Goal: Task Accomplishment & Management: Manage account settings

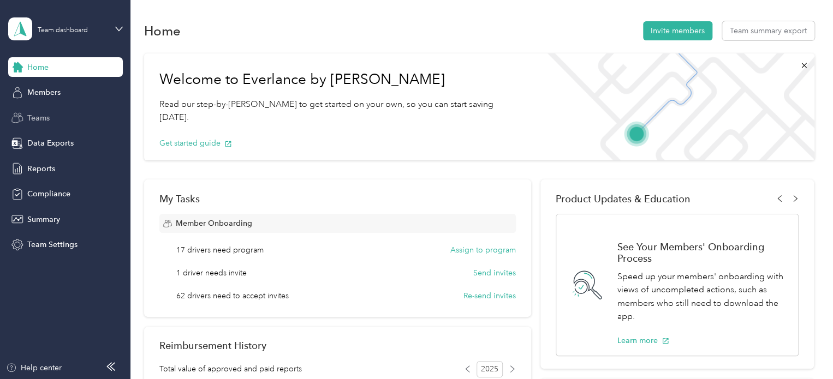
click at [35, 116] on span "Teams" at bounding box center [38, 117] width 22 height 11
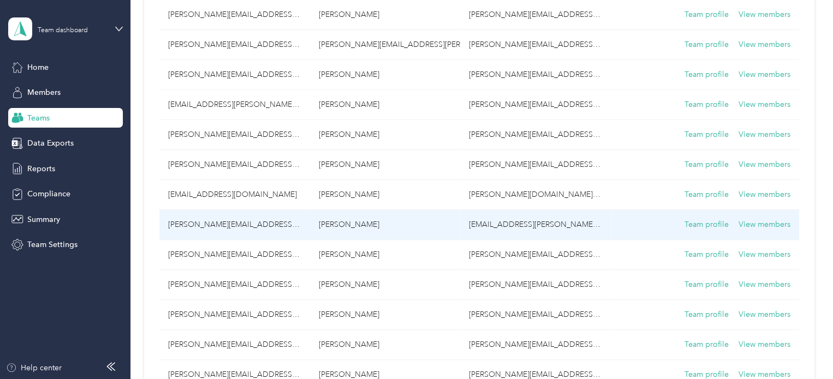
scroll to position [273, 0]
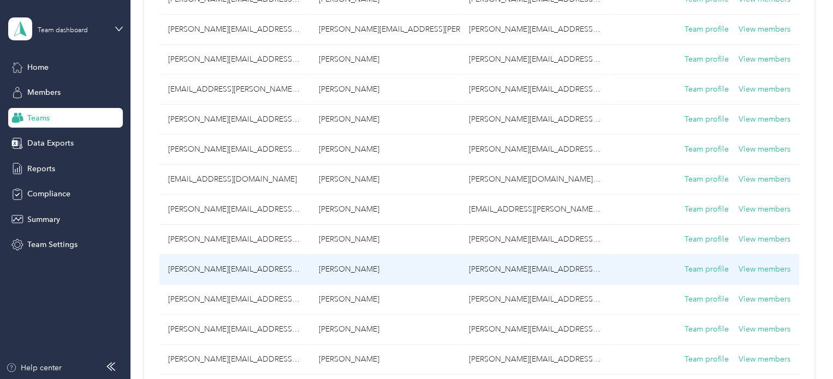
click at [196, 266] on td "[PERSON_NAME][EMAIL_ADDRESS][PERSON_NAME][DOMAIN_NAME]" at bounding box center [234, 270] width 151 height 30
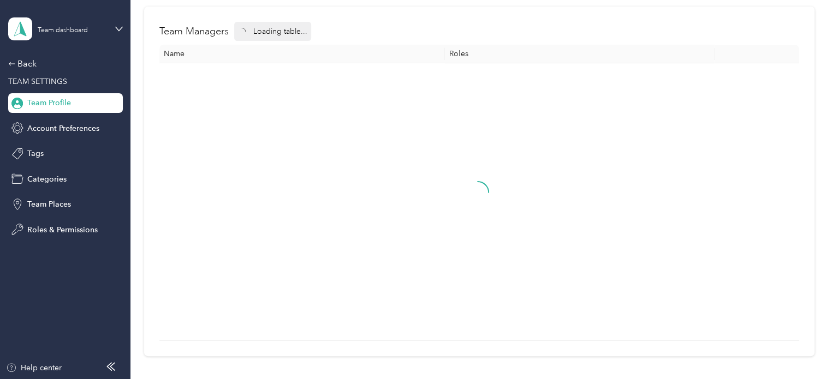
scroll to position [117, 0]
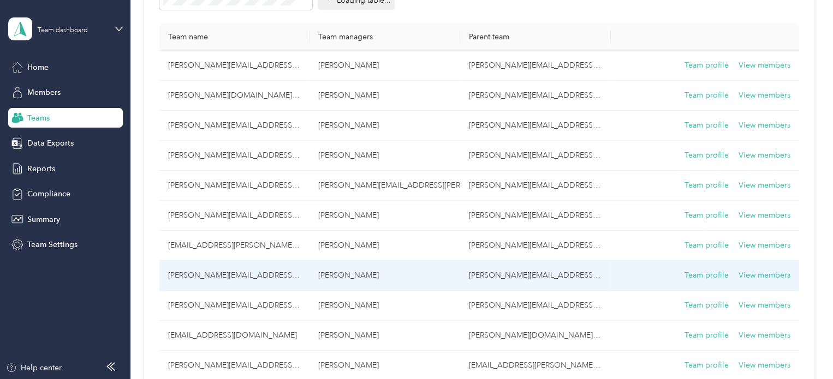
scroll to position [273, 0]
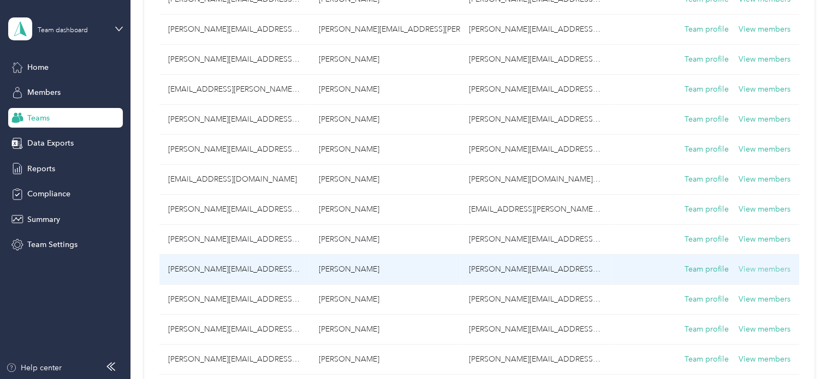
click at [753, 266] on button "View members" at bounding box center [764, 270] width 52 height 12
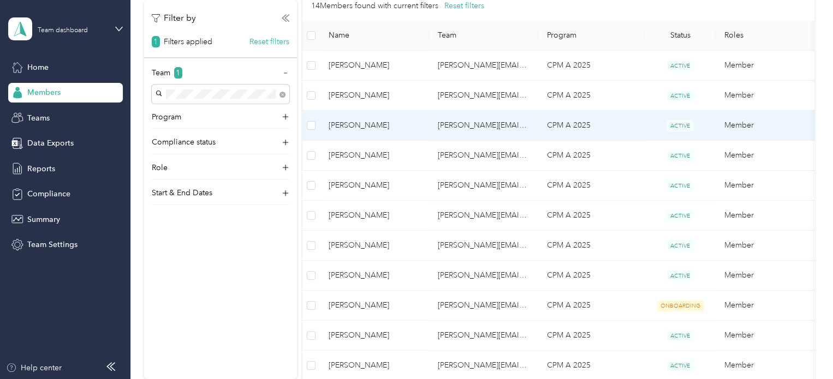
scroll to position [164, 0]
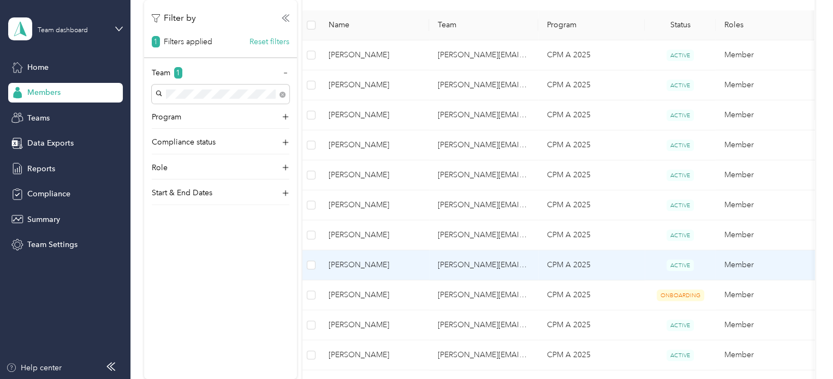
click at [399, 261] on span "[PERSON_NAME]" at bounding box center [374, 265] width 92 height 12
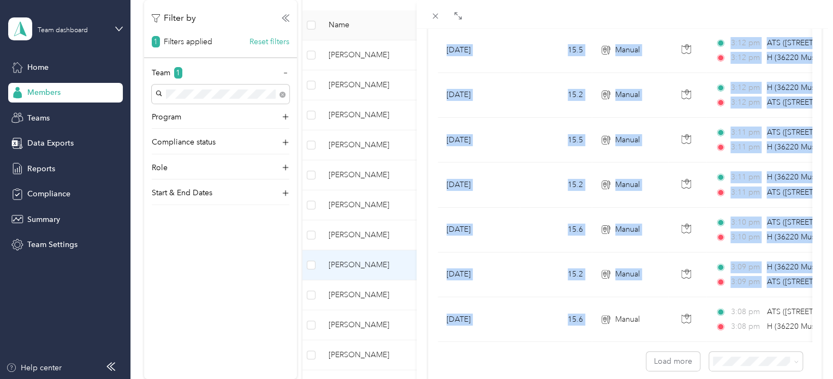
drag, startPoint x: 628, startPoint y: 340, endPoint x: 640, endPoint y: 344, distance: 12.6
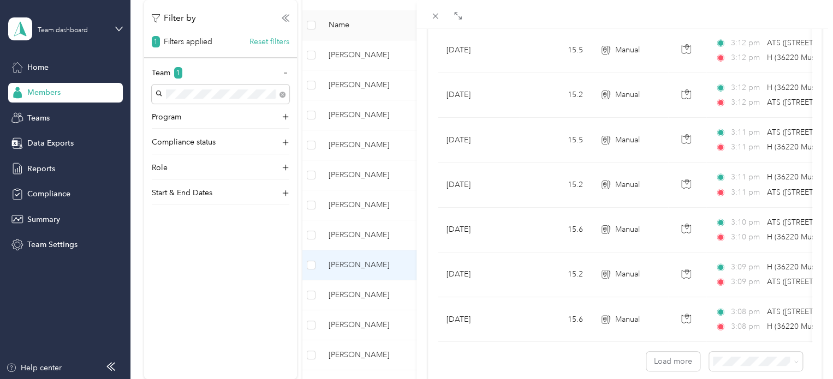
click at [143, 290] on div "[PERSON_NAME] Archive Trips Expenses Reports Member info Program Commute Rates …" at bounding box center [416, 189] width 833 height 379
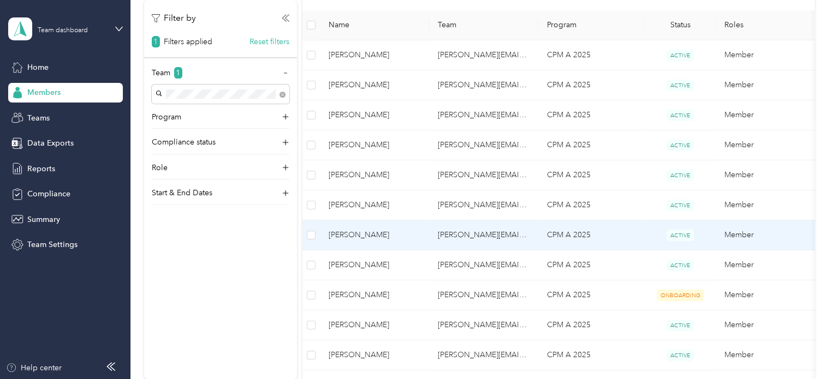
scroll to position [109, 0]
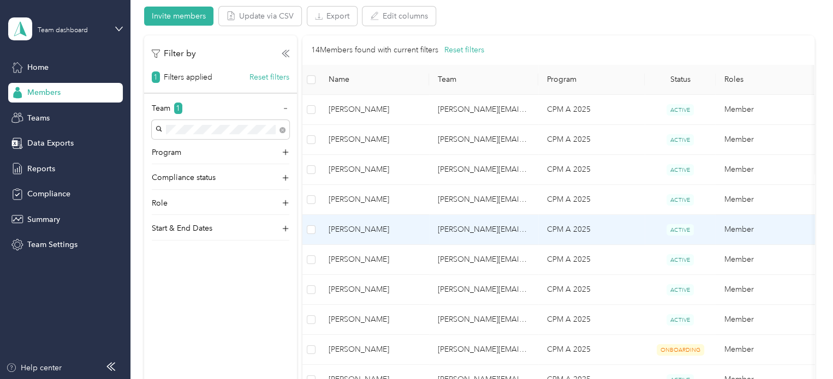
click at [626, 230] on td "CPM A 2025" at bounding box center [591, 230] width 106 height 30
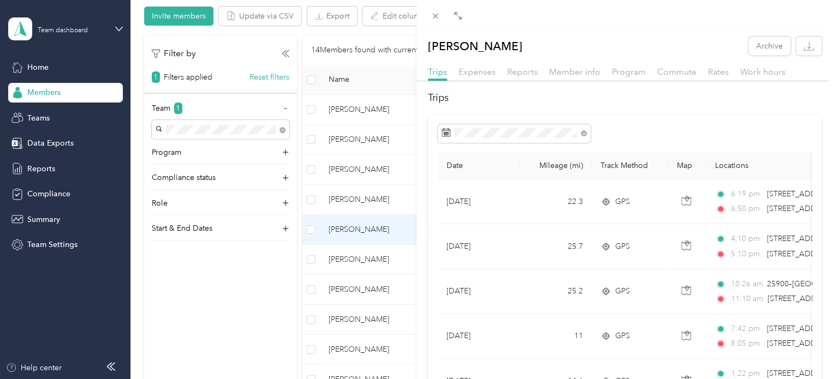
click at [361, 202] on div "[PERSON_NAME] Archive Trips Expenses Reports Member info Program Commute Rates …" at bounding box center [416, 189] width 833 height 379
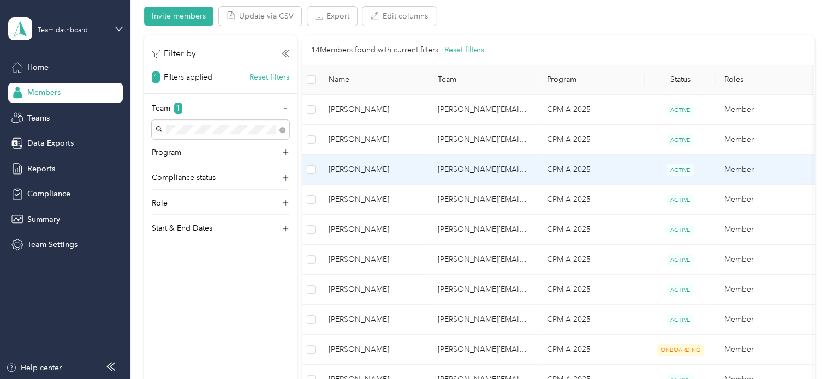
click at [379, 167] on span "[PERSON_NAME]" at bounding box center [374, 170] width 92 height 12
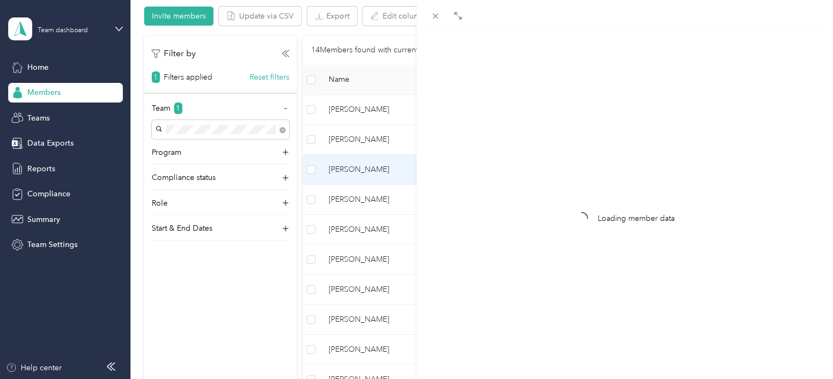
click at [218, 288] on div "Loading member data" at bounding box center [416, 189] width 833 height 379
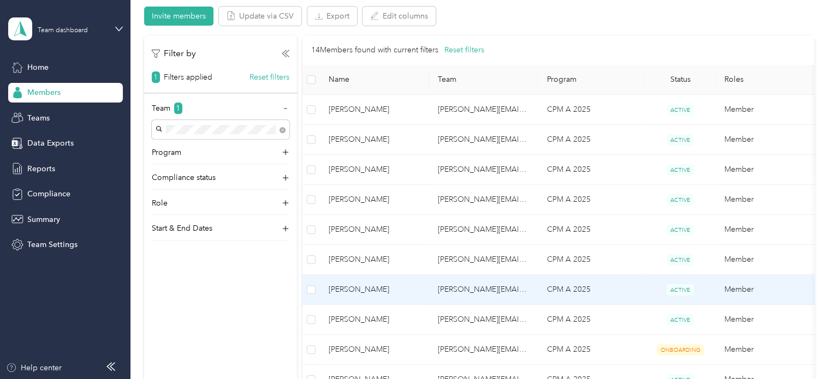
click at [400, 285] on span "[PERSON_NAME]" at bounding box center [374, 290] width 92 height 12
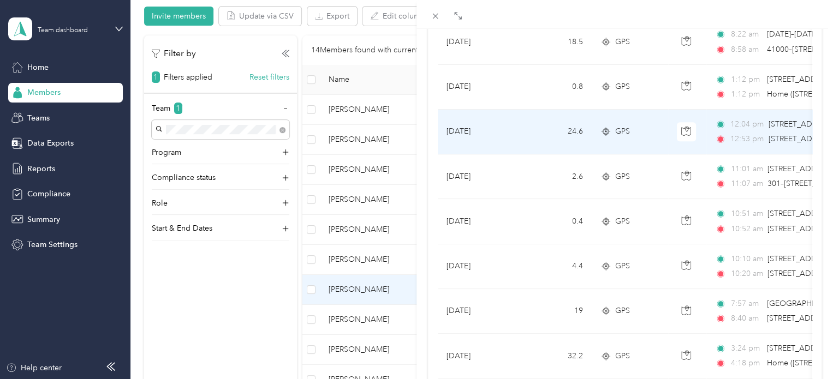
scroll to position [491, 0]
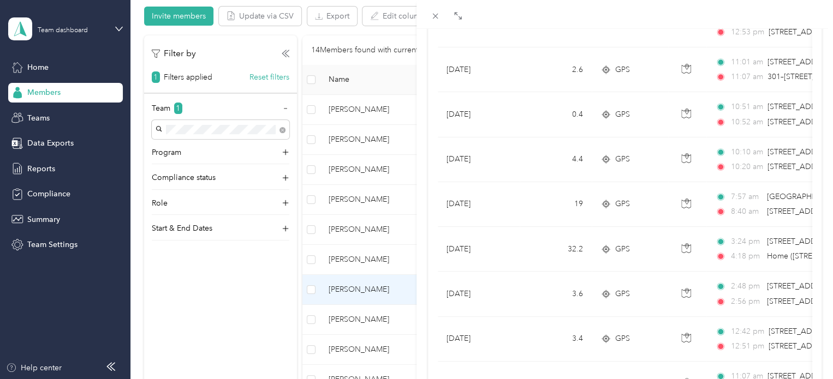
click at [362, 225] on div "[PERSON_NAME] Archive Trips Expenses Reports Member info Program Commute Rates …" at bounding box center [416, 189] width 833 height 379
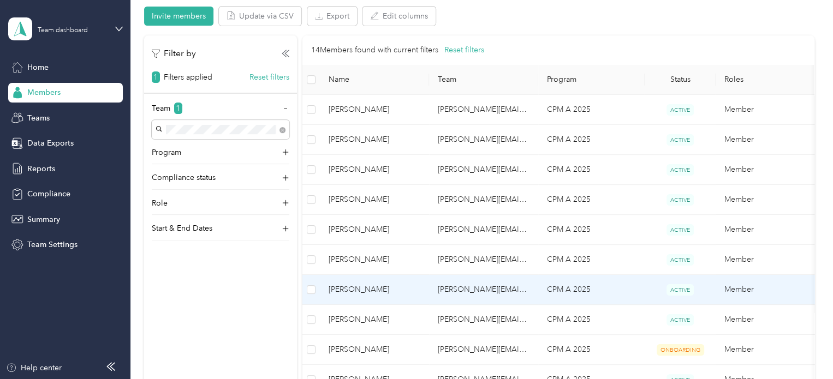
scroll to position [170, 0]
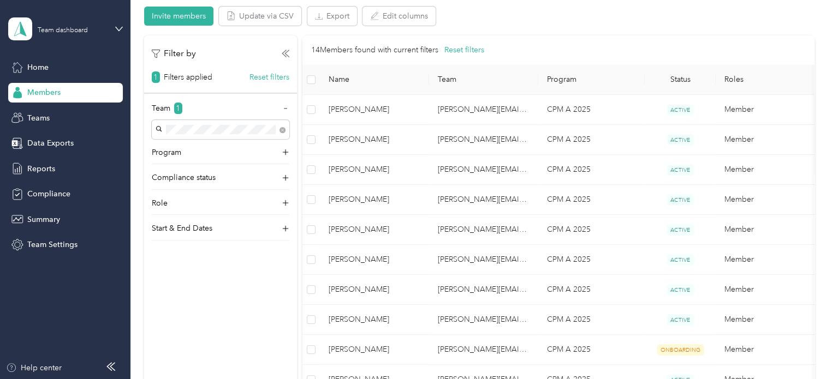
click at [362, 225] on span "[PERSON_NAME]" at bounding box center [374, 230] width 92 height 12
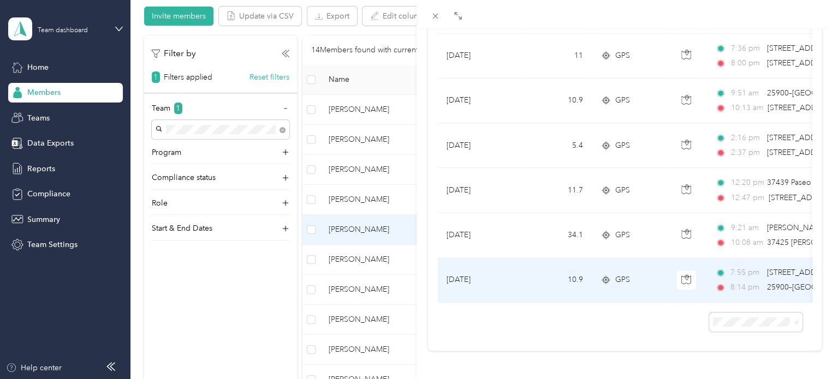
scroll to position [600, 0]
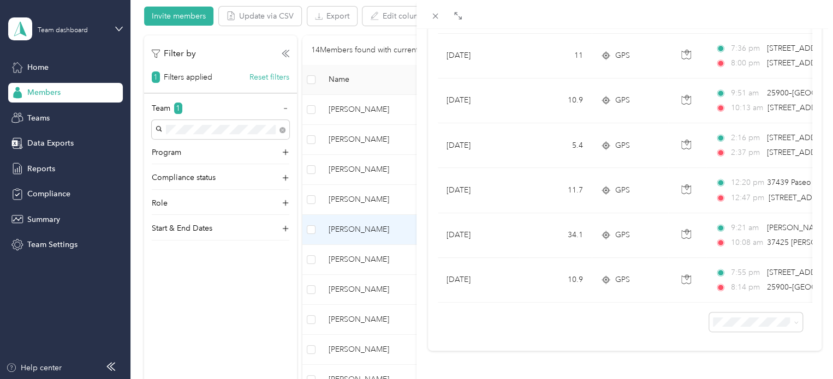
click at [359, 351] on div "[PERSON_NAME] Archive Trips Expenses Reports Member info Program Commute Rates …" at bounding box center [416, 189] width 833 height 379
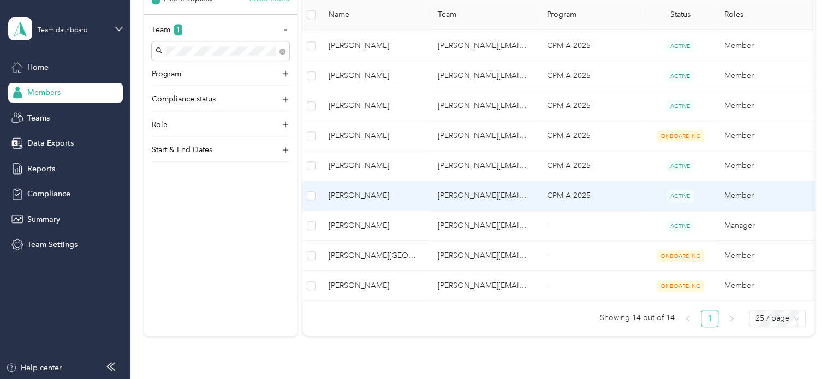
scroll to position [327, 0]
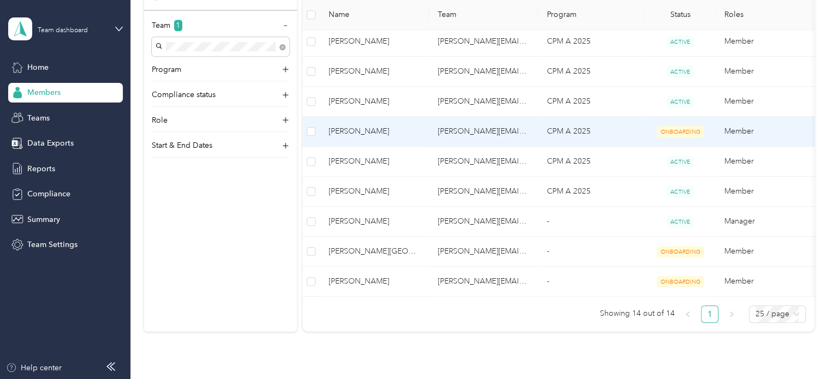
click at [354, 130] on span "[PERSON_NAME]" at bounding box center [374, 131] width 92 height 12
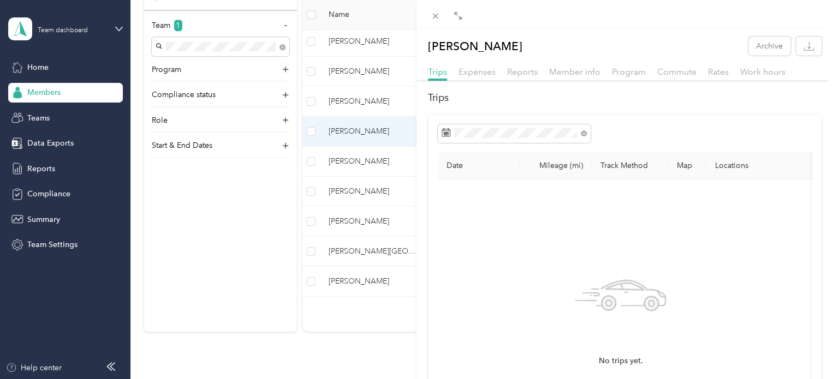
click at [346, 253] on div "[PERSON_NAME] Archive Trips Expenses Reports Member info Program Commute Rates …" at bounding box center [416, 189] width 833 height 379
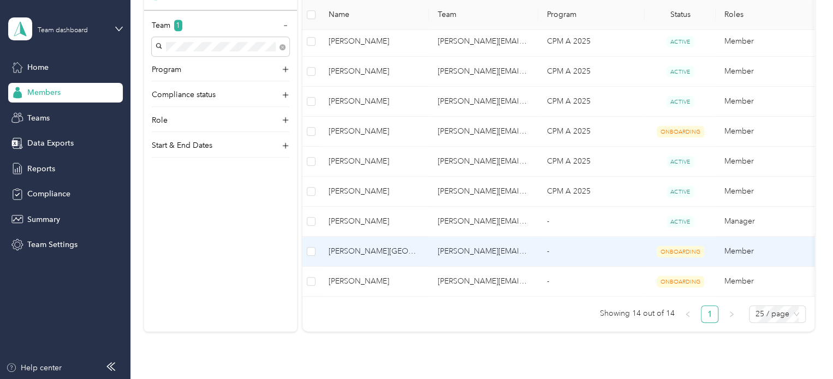
click at [342, 247] on span "[PERSON_NAME][GEOGRAPHIC_DATA]" at bounding box center [374, 252] width 92 height 12
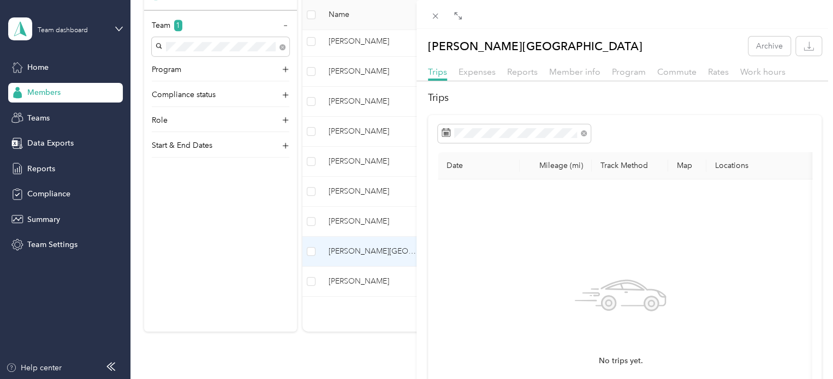
click at [366, 280] on div "[PERSON_NAME] Archive Trips Expenses Reports Member info Program Commute Rates …" at bounding box center [416, 189] width 833 height 379
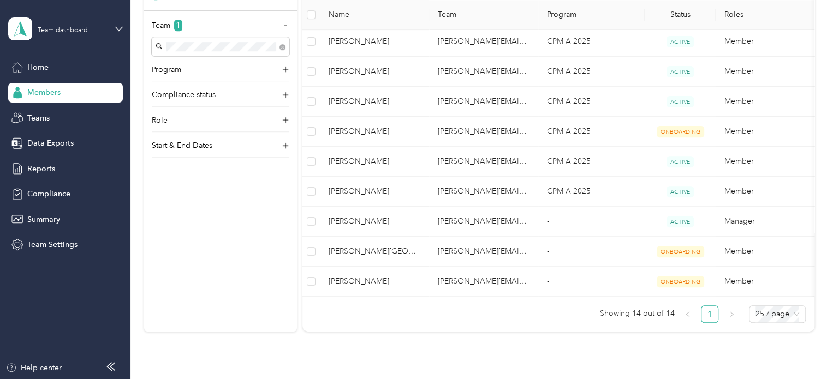
click at [361, 278] on span "[PERSON_NAME]" at bounding box center [374, 282] width 92 height 12
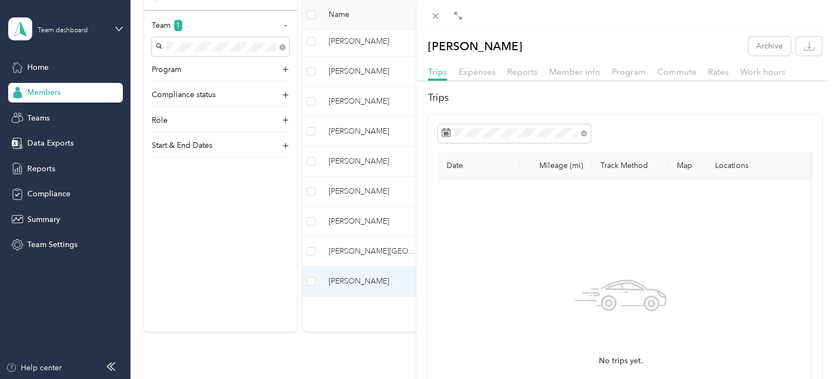
click at [173, 272] on div "[PERSON_NAME] Archive Trips Expenses Reports Member info Program Commute Rates …" at bounding box center [416, 189] width 833 height 379
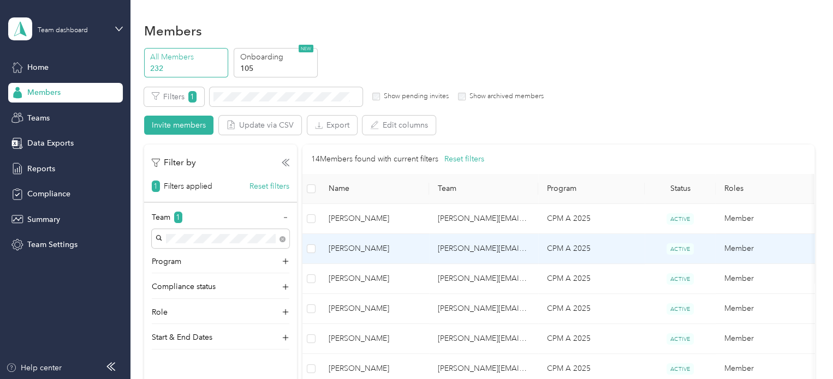
click at [394, 246] on span "[PERSON_NAME]" at bounding box center [374, 249] width 92 height 12
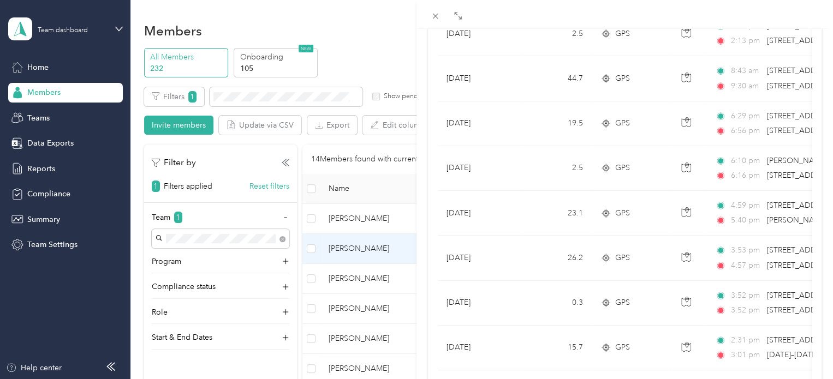
scroll to position [927, 0]
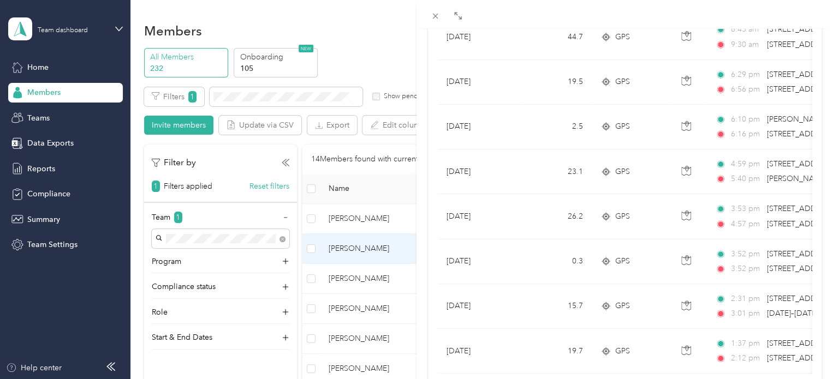
click at [379, 212] on div "[PERSON_NAME] Archive Trips Expenses Reports Member info Program Commute Rates …" at bounding box center [416, 189] width 833 height 379
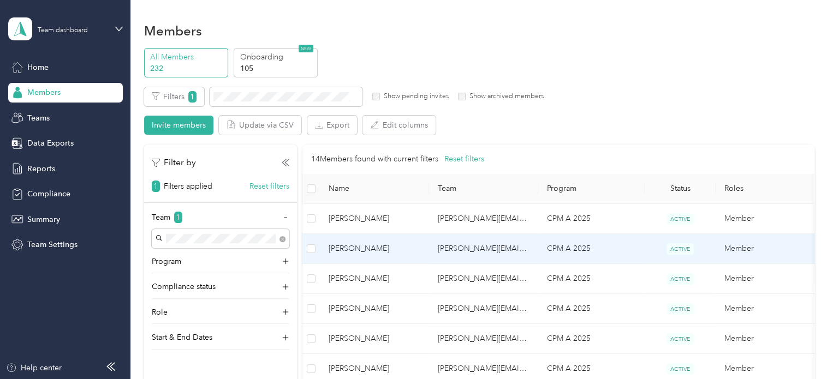
scroll to position [170, 0]
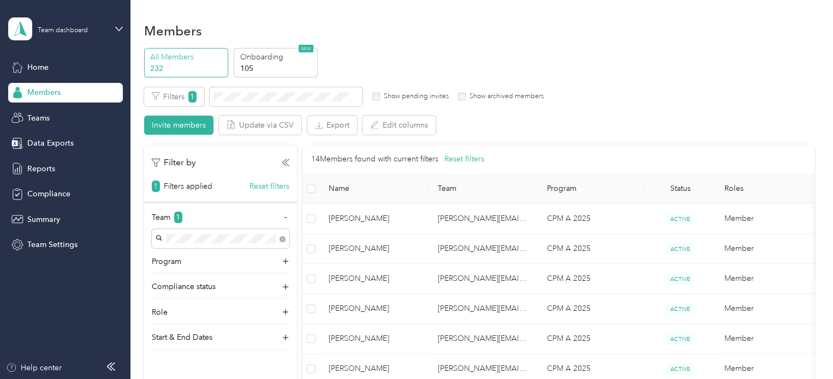
click at [354, 214] on span "[PERSON_NAME]" at bounding box center [374, 219] width 92 height 12
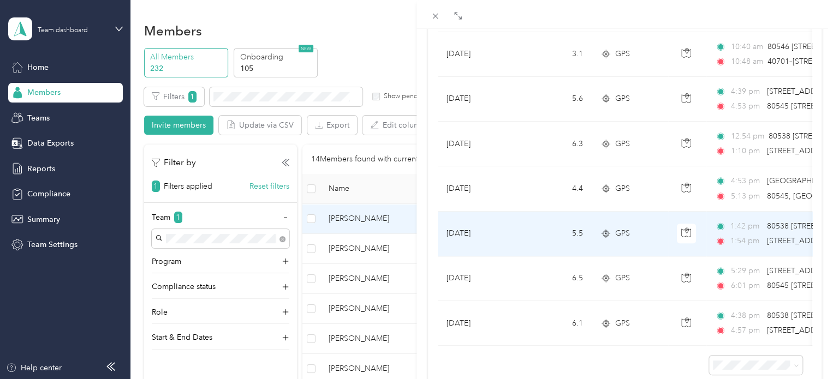
scroll to position [654, 0]
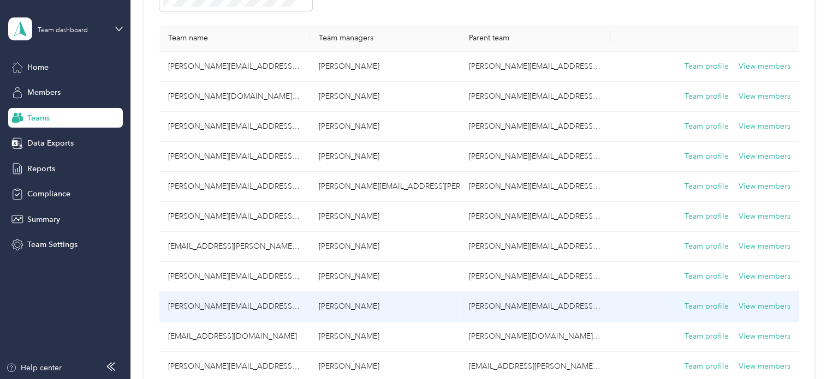
scroll to position [55, 0]
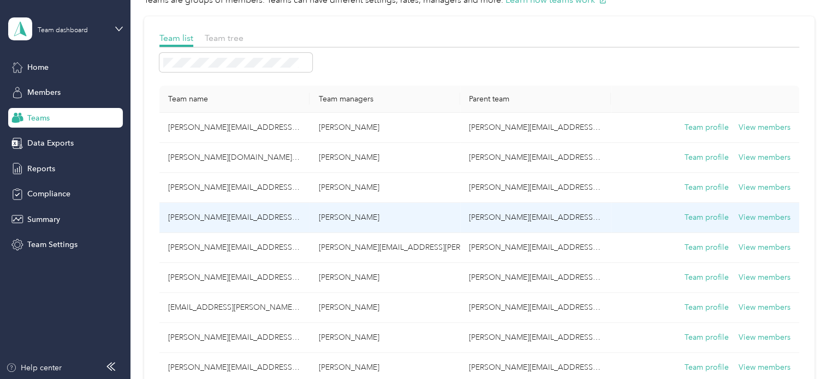
click at [219, 220] on td "[PERSON_NAME][EMAIL_ADDRESS][PERSON_NAME][DOMAIN_NAME]" at bounding box center [234, 218] width 151 height 30
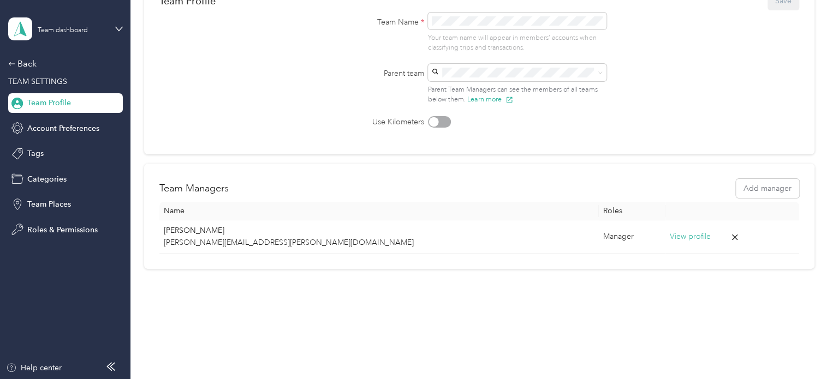
scroll to position [117, 0]
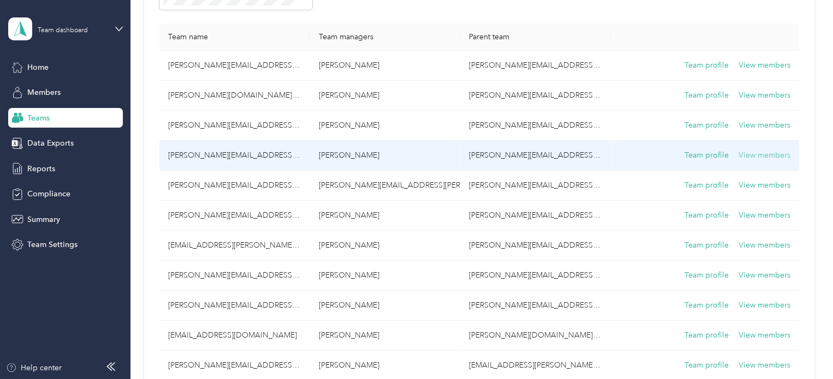
click at [755, 154] on button "View members" at bounding box center [764, 155] width 52 height 12
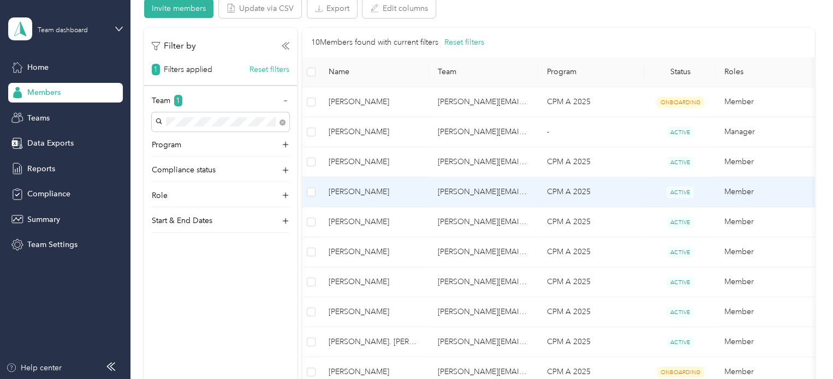
scroll to position [171, 0]
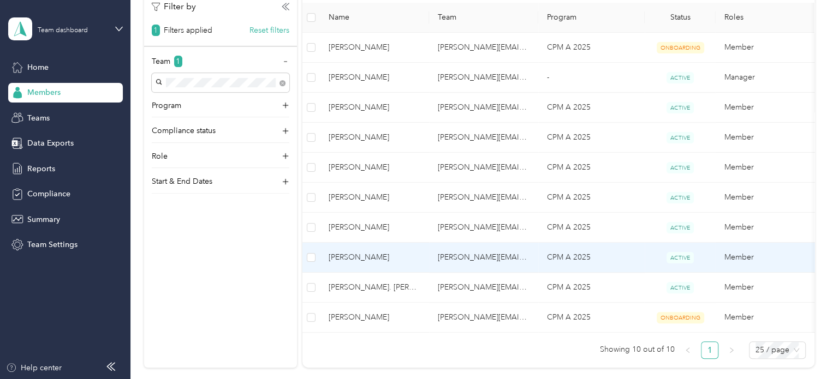
click at [393, 256] on span "[PERSON_NAME]" at bounding box center [374, 258] width 92 height 12
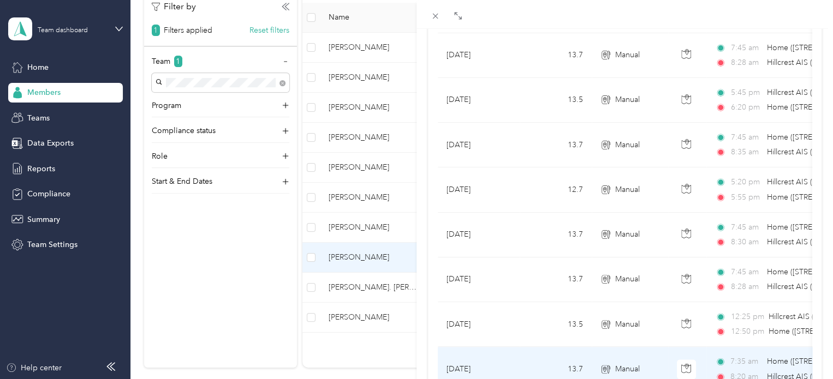
scroll to position [576, 0]
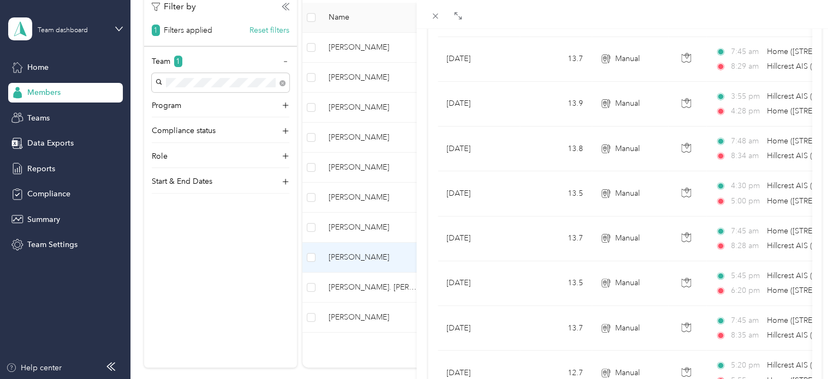
click at [365, 284] on div "[PERSON_NAME] Le Archive Trips Expenses Reports Member info Program Commute Rat…" at bounding box center [416, 189] width 833 height 379
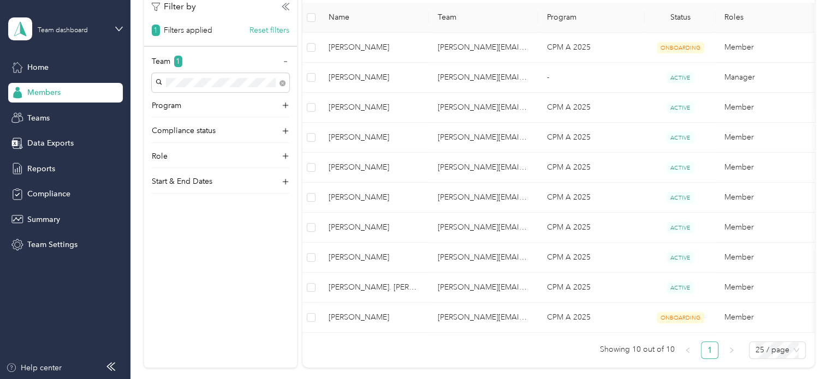
scroll to position [170, 0]
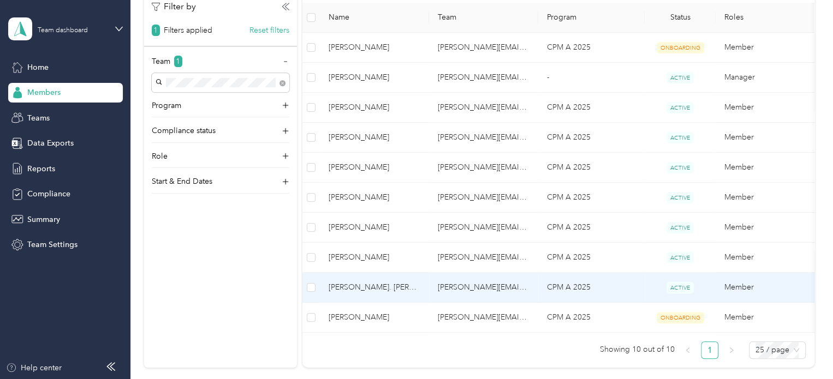
click at [364, 283] on span "[PERSON_NAME]. [PERSON_NAME]" at bounding box center [374, 288] width 92 height 12
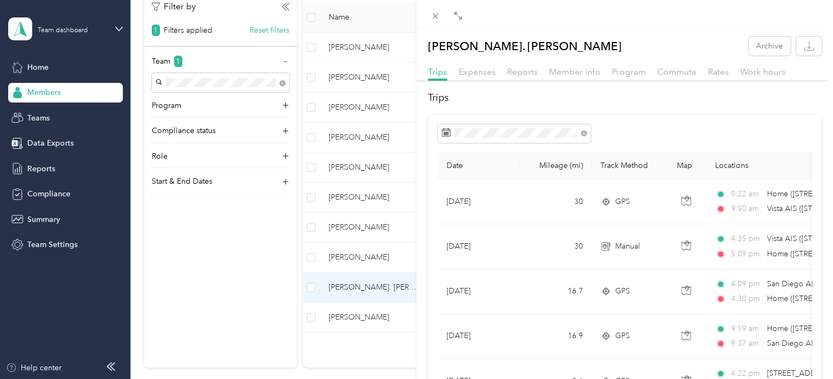
click at [351, 223] on div "[PERSON_NAME]. [PERSON_NAME] Archive Trips Expenses Reports Member info Program…" at bounding box center [416, 189] width 833 height 379
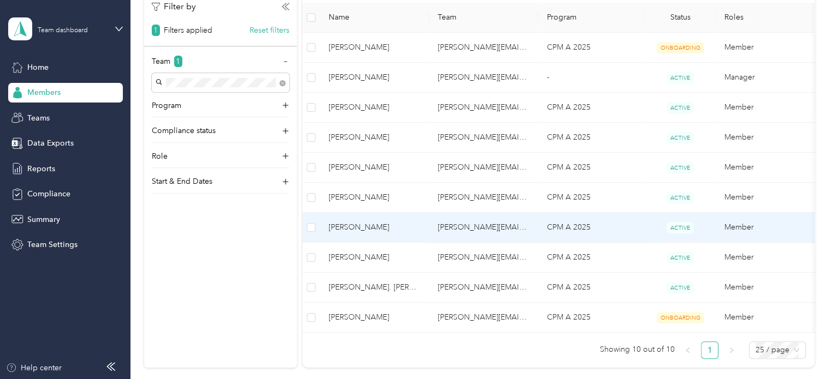
click at [352, 223] on span "[PERSON_NAME]" at bounding box center [374, 227] width 92 height 12
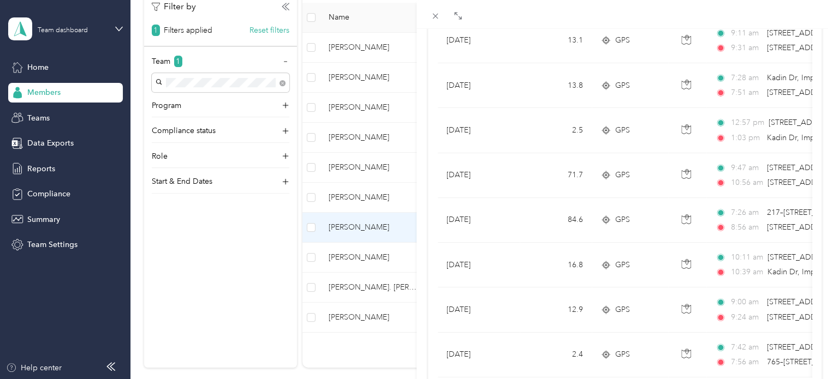
scroll to position [709, 0]
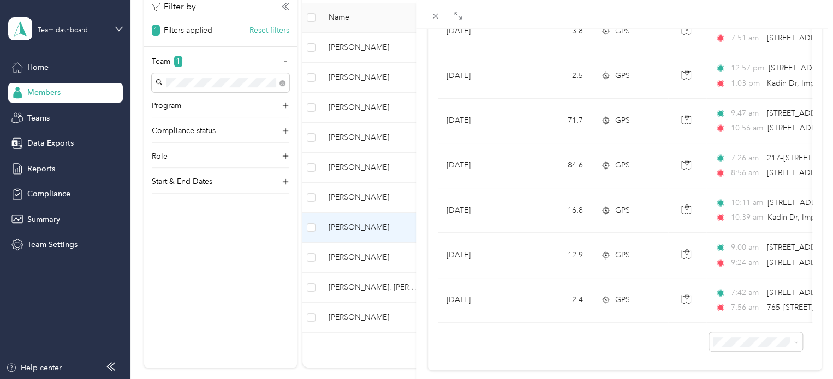
click at [385, 197] on div "[PERSON_NAME] Archive Trips Expenses Reports Member info Program Commute Rates …" at bounding box center [416, 189] width 833 height 379
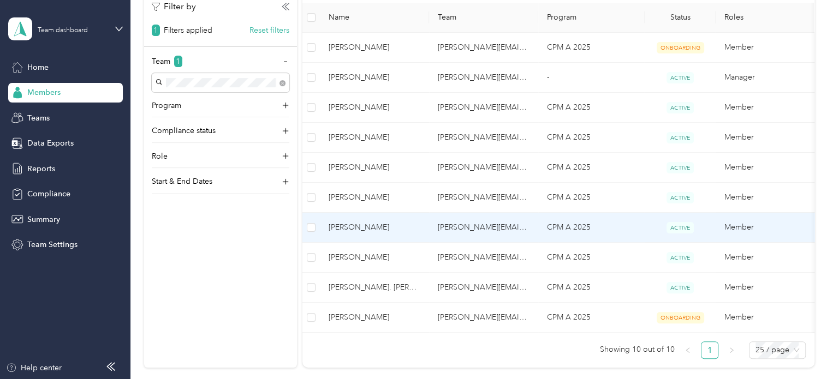
scroll to position [170, 0]
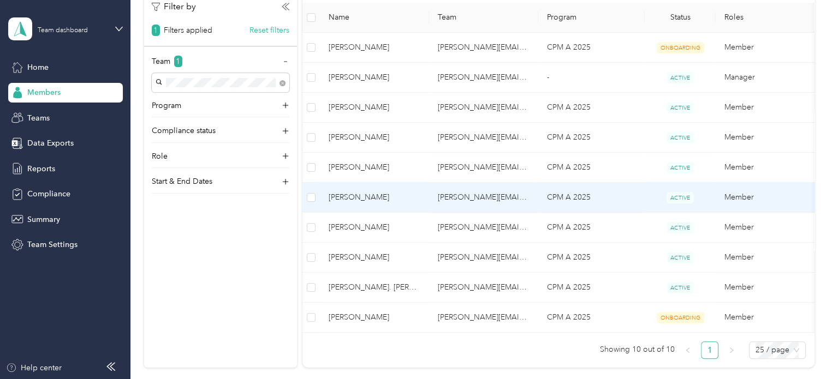
click at [385, 197] on span "[PERSON_NAME]" at bounding box center [374, 197] width 92 height 12
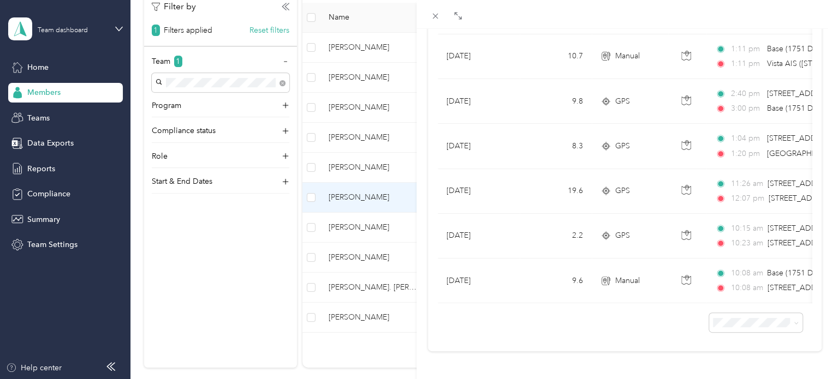
click at [368, 163] on div "[PERSON_NAME] Archive Trips Expenses Reports Member info Program Commute Rates …" at bounding box center [416, 189] width 833 height 379
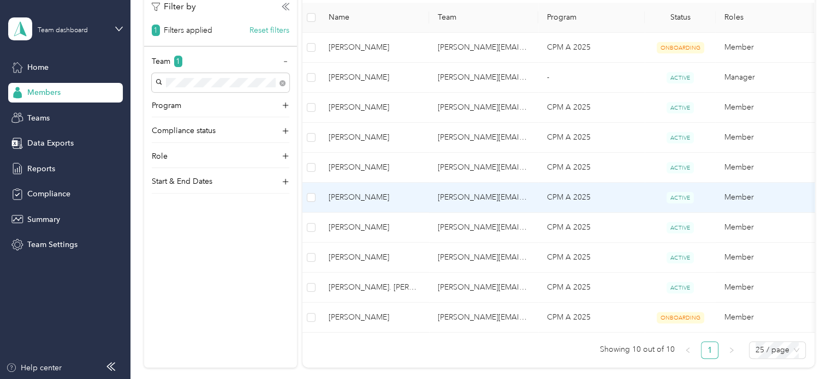
scroll to position [170, 0]
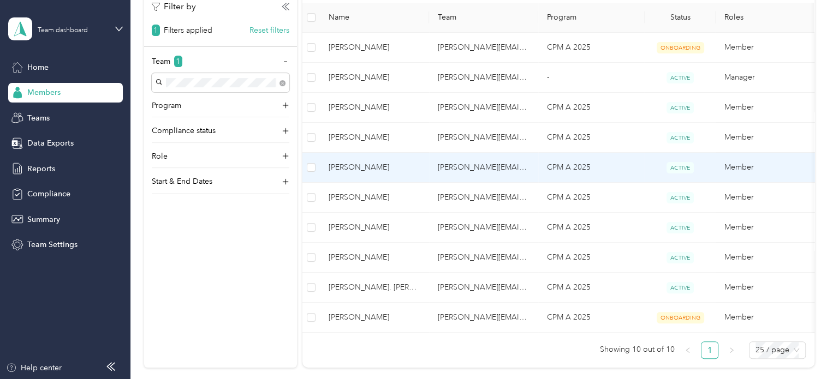
click at [368, 163] on span "[PERSON_NAME]" at bounding box center [374, 167] width 92 height 12
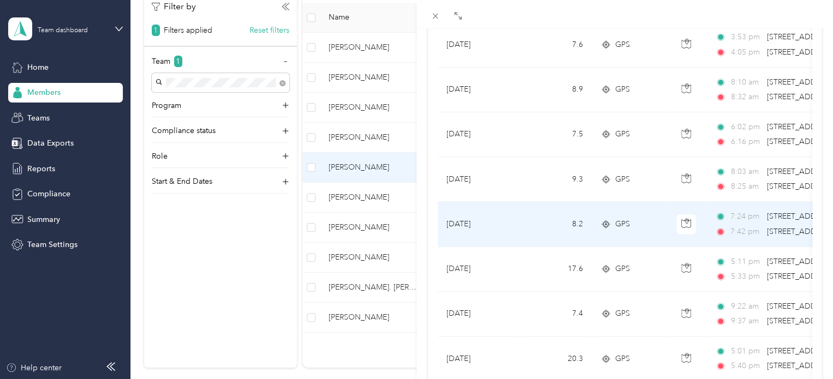
scroll to position [382, 0]
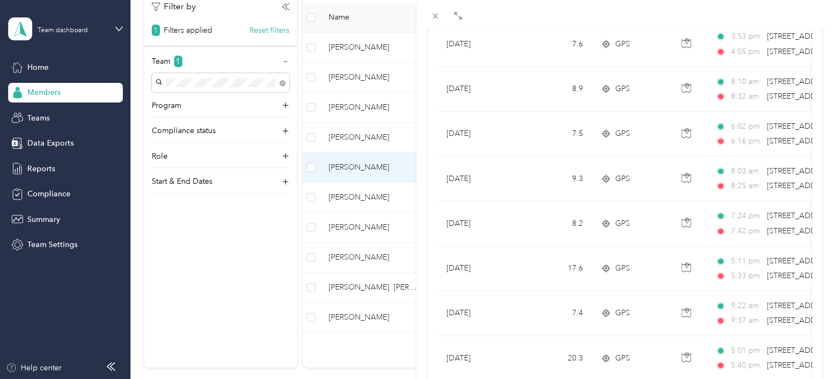
click at [363, 133] on div "[PERSON_NAME] Archive Trips Expenses Reports Member info Program Commute Rates …" at bounding box center [416, 189] width 833 height 379
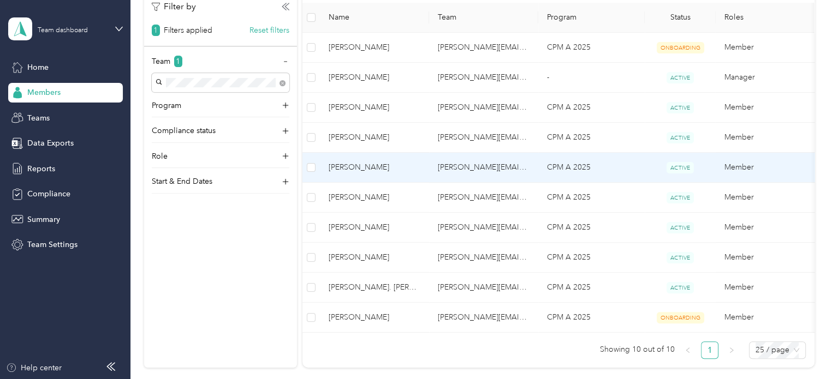
scroll to position [170, 0]
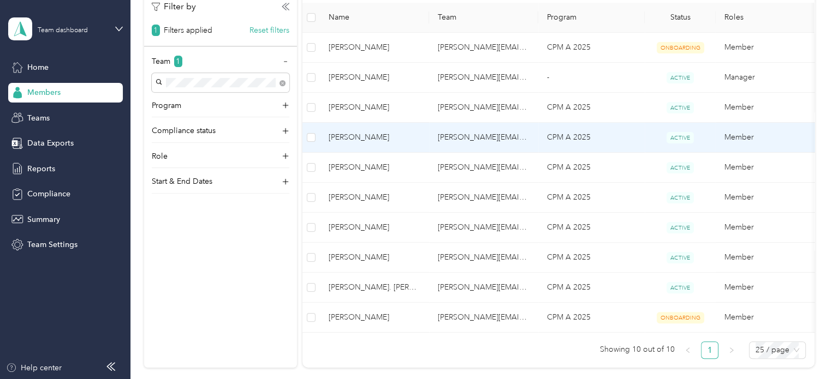
click at [363, 133] on span "[PERSON_NAME]" at bounding box center [374, 137] width 92 height 12
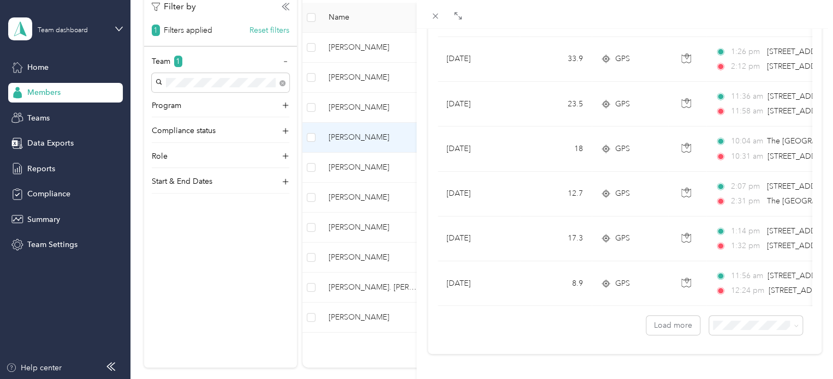
scroll to position [1012, 0]
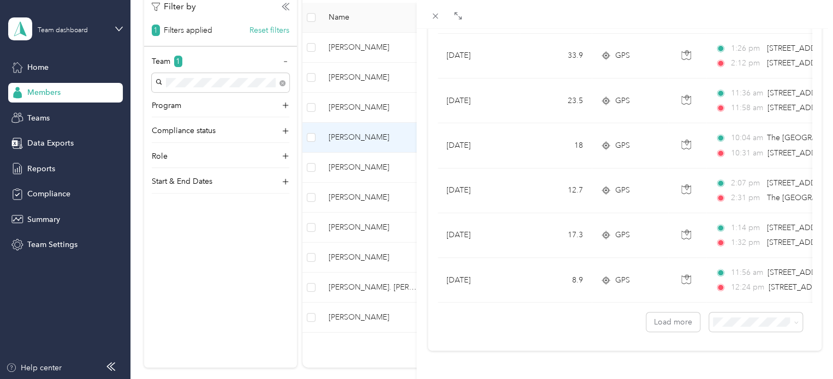
click at [373, 106] on div "[PERSON_NAME] Archive Trips Expenses Reports Member info Program Commute Rates …" at bounding box center [416, 189] width 833 height 379
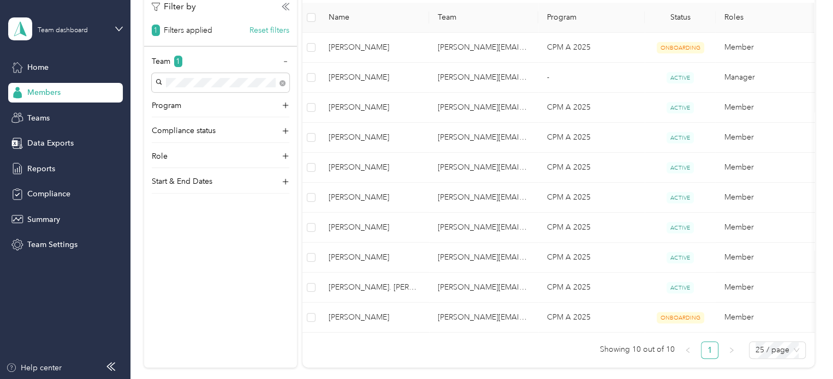
scroll to position [170, 0]
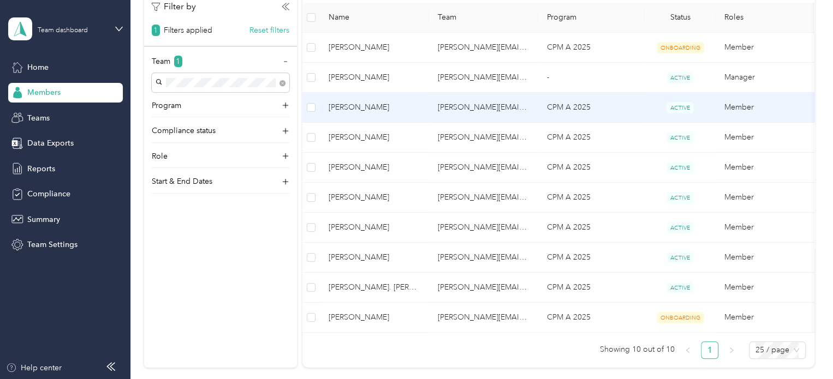
click at [356, 100] on td "[PERSON_NAME]" at bounding box center [374, 108] width 109 height 30
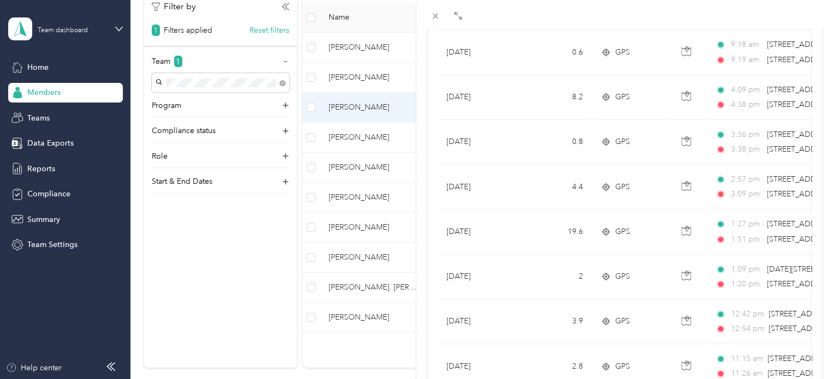
scroll to position [194, 0]
click at [357, 44] on div "[PERSON_NAME] Archive Trips Expenses Reports Member info Program Commute Rates …" at bounding box center [416, 189] width 833 height 379
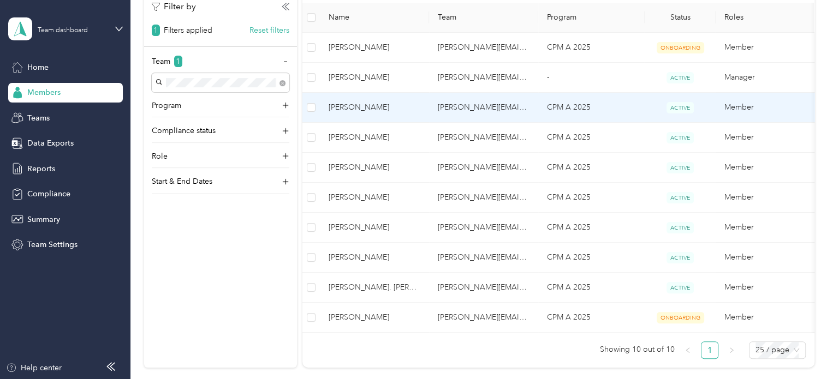
scroll to position [170, 0]
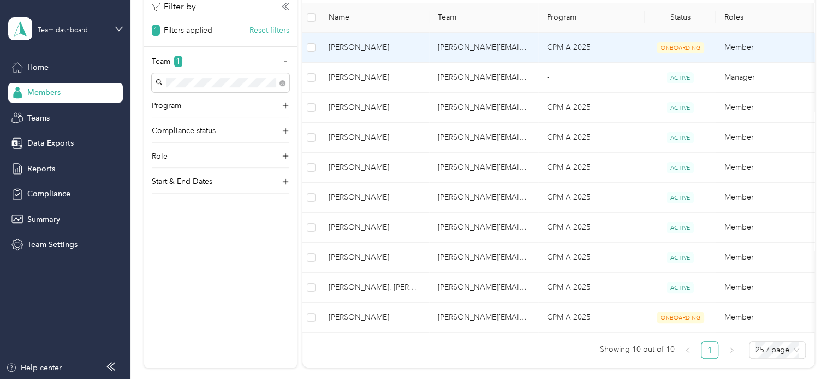
click at [360, 44] on span "[PERSON_NAME]" at bounding box center [374, 47] width 92 height 12
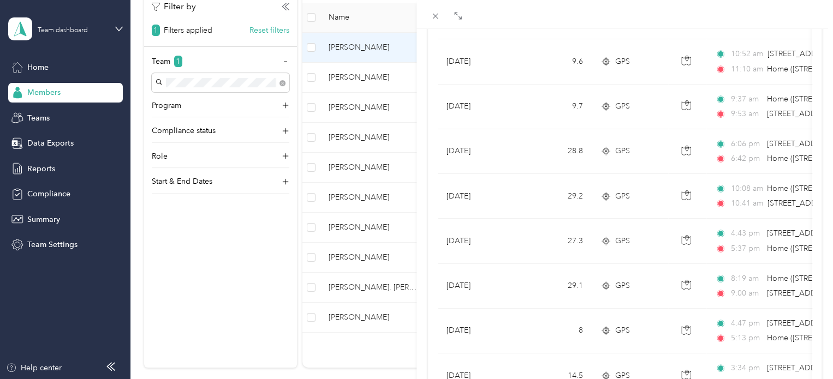
scroll to position [85, 0]
